Goal: Register for event/course

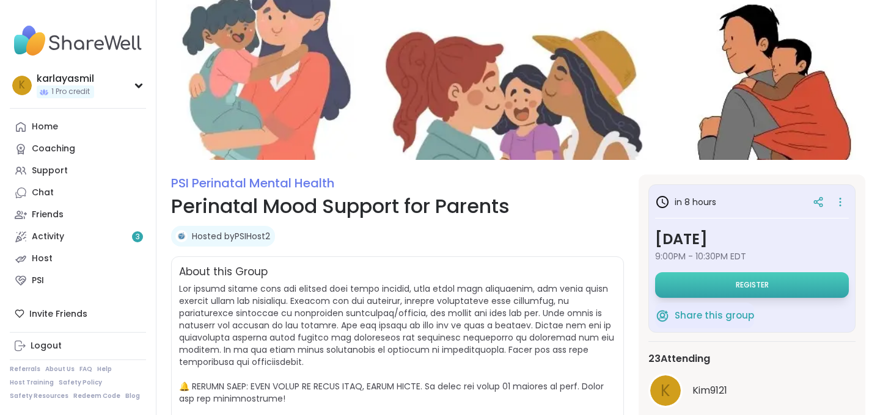
click at [687, 288] on button "Register" at bounding box center [752, 285] width 194 height 26
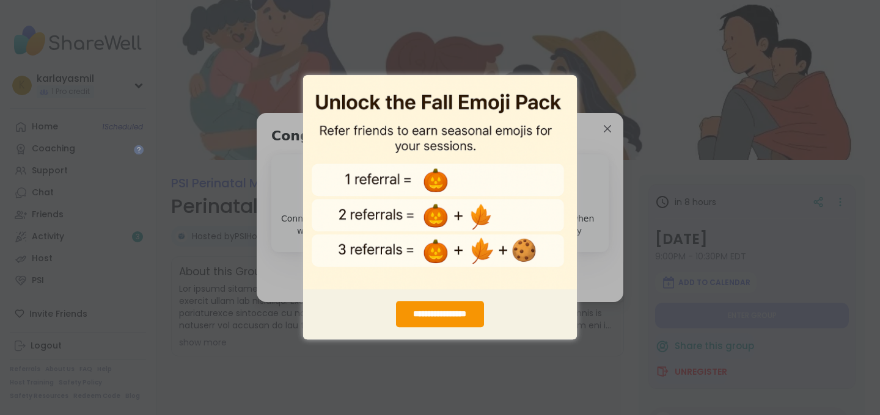
click at [596, 52] on div "**********" at bounding box center [440, 207] width 880 height 415
click at [560, 121] on img "entering modal" at bounding box center [440, 182] width 274 height 215
click at [581, 117] on div "**********" at bounding box center [440, 207] width 880 height 415
